Goal: Navigation & Orientation: Find specific page/section

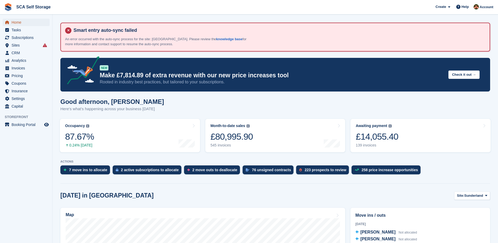
click at [25, 24] on span "Home" at bounding box center [28, 22] width 32 height 7
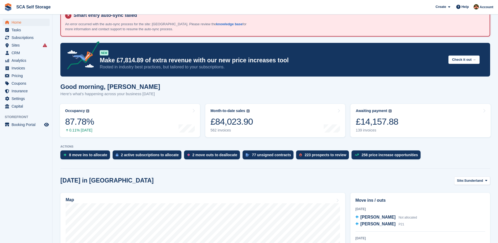
scroll to position [33, 0]
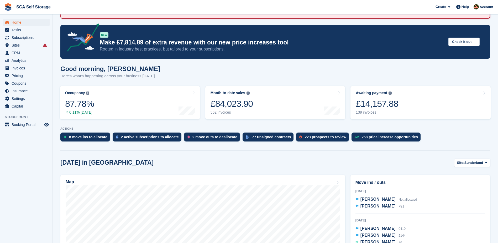
click at [270, 159] on div "Today in Sunderland Site: Sunderland Sunderland Sheffield" at bounding box center [275, 162] width 430 height 9
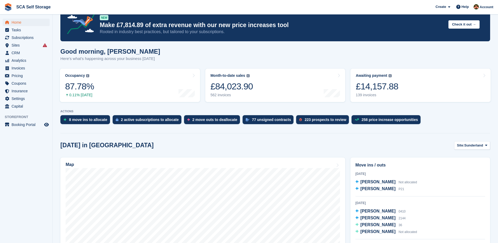
scroll to position [53, 0]
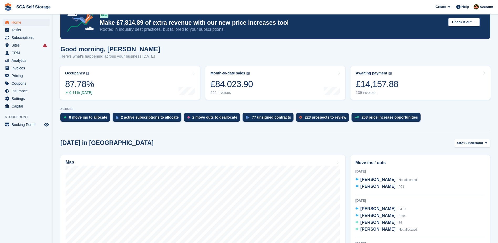
click at [312, 146] on div "Today in Sunderland Site: Sunderland Sunderland Sheffield" at bounding box center [275, 143] width 430 height 9
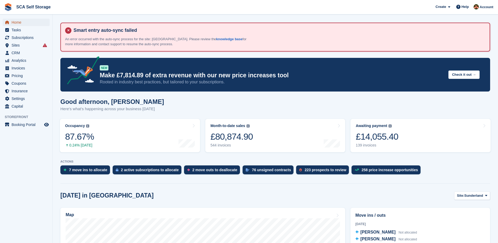
click at [17, 21] on span "Home" at bounding box center [28, 22] width 32 height 7
